Goal: Information Seeking & Learning: Learn about a topic

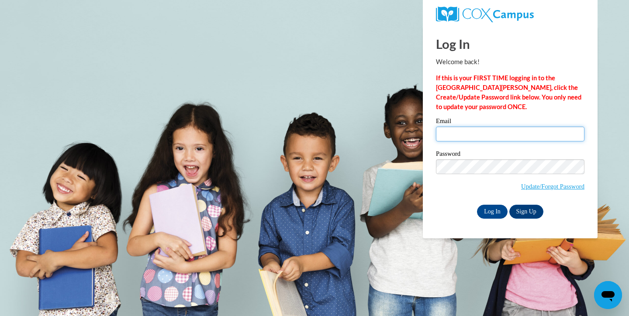
type input "ashley.baker@muskegonorway.org"
click at [504, 208] on input "Log In" at bounding box center [492, 212] width 31 height 14
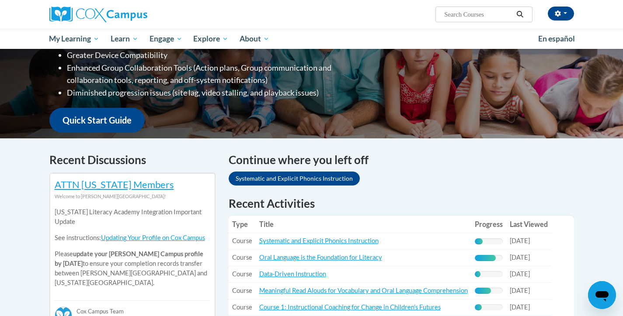
scroll to position [180, 0]
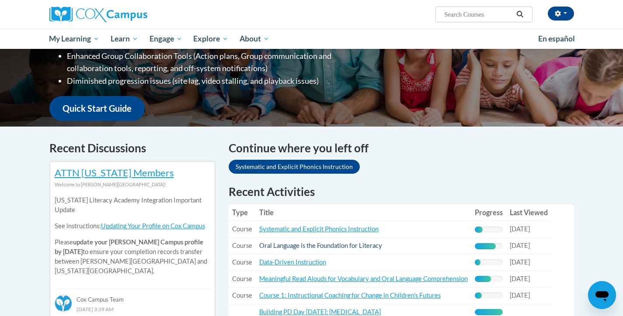
click at [370, 245] on link "Oral Language is the Foundation for Literacy" at bounding box center [320, 245] width 123 height 7
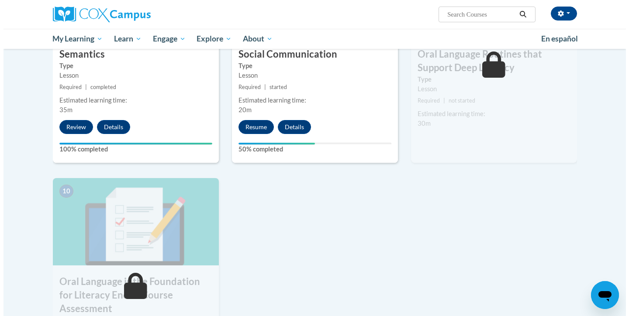
scroll to position [762, 0]
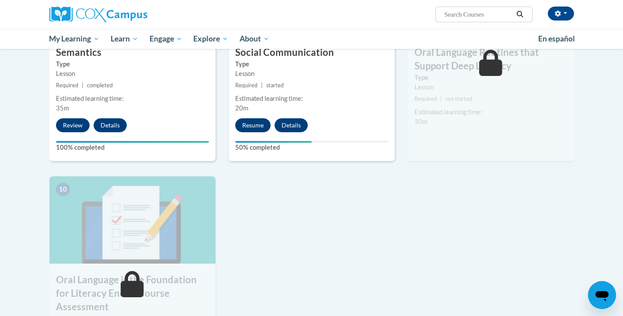
click at [253, 122] on button "Resume" at bounding box center [252, 125] width 35 height 14
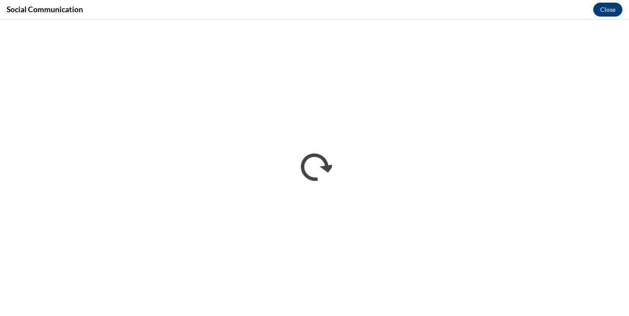
scroll to position [0, 0]
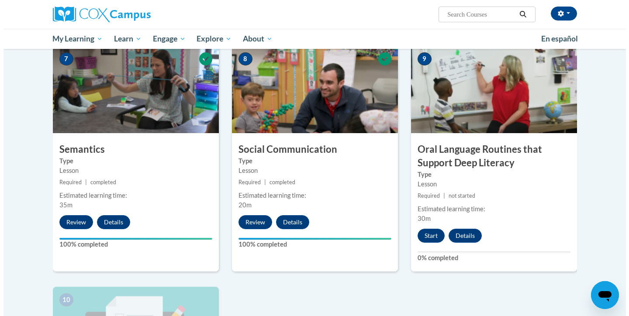
scroll to position [667, 0]
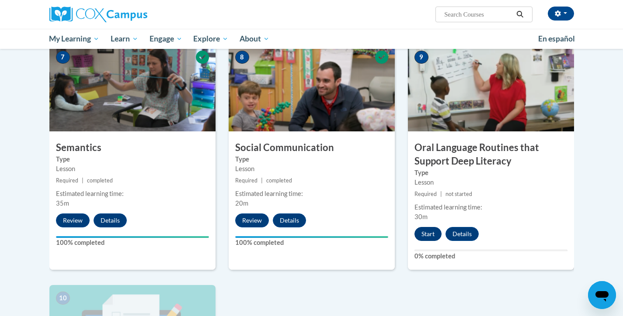
click at [429, 237] on button "Start" at bounding box center [427, 234] width 27 height 14
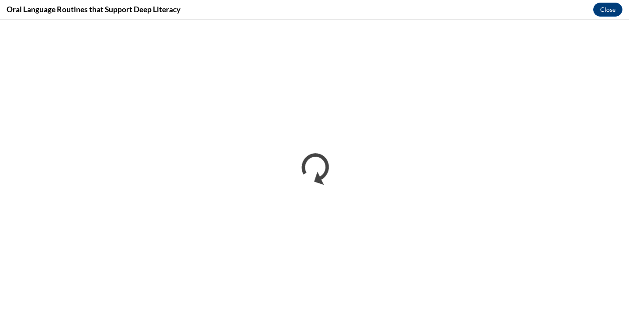
scroll to position [0, 0]
click at [205, 2] on div "Oral Language Routines that Support Deep Literacy Close" at bounding box center [314, 10] width 629 height 20
